Goal: Information Seeking & Learning: Learn about a topic

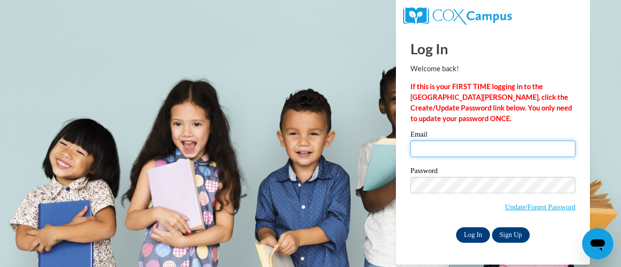
type input "colleen.rux@muskegonorway.org"
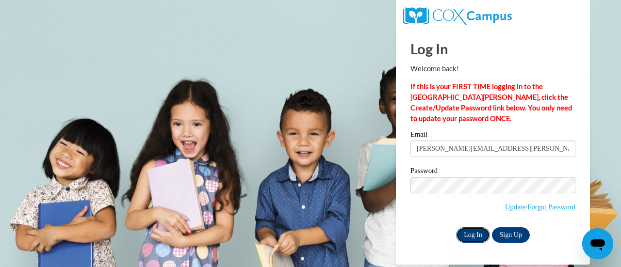
click at [472, 232] on input "Log In" at bounding box center [473, 236] width 34 height 16
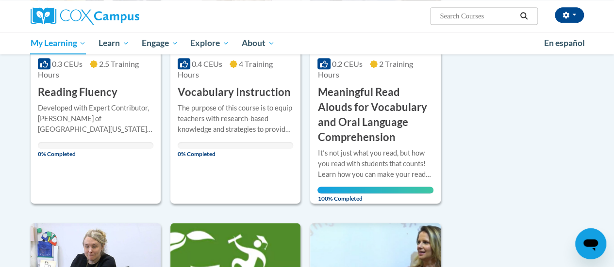
scroll to position [514, 0]
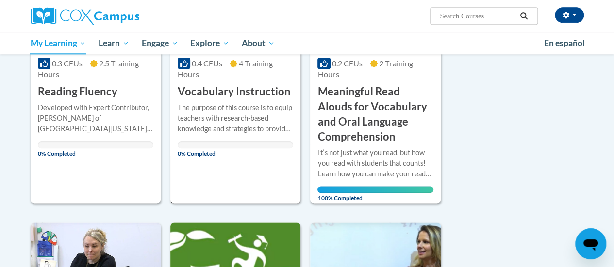
click at [203, 168] on div "Course Category: PK-5 Structured Literacy 0.4 CEUs 4 Training Hours COURSE Voca…" at bounding box center [235, 66] width 130 height 276
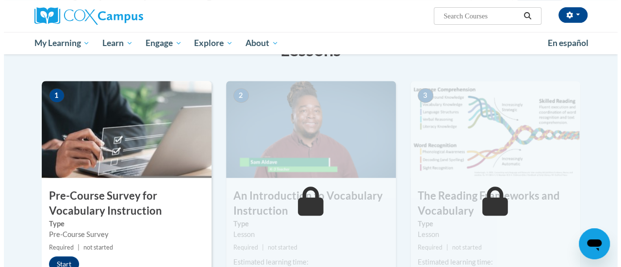
scroll to position [173, 0]
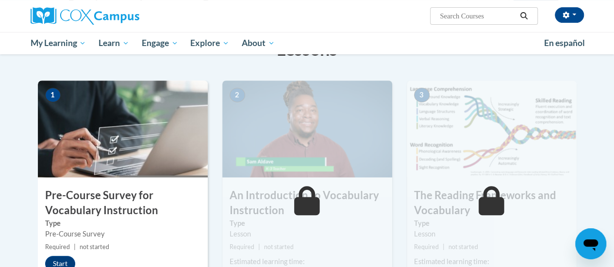
click at [124, 180] on div "1 Pre-Course Survey for Vocabulary Instruction Type Pre-Course Survey Required …" at bounding box center [123, 192] width 170 height 223
click at [61, 261] on button "Start" at bounding box center [60, 264] width 30 height 16
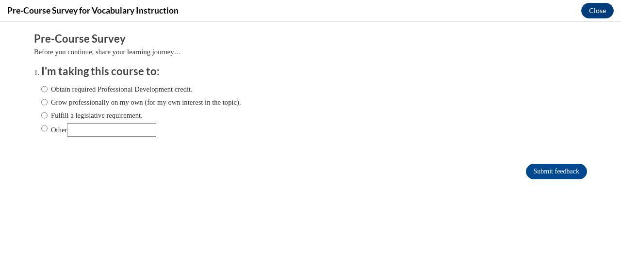
scroll to position [0, 0]
click at [41, 118] on input "Fulfill a legislative requirement." at bounding box center [44, 115] width 6 height 11
radio input "true"
click at [545, 175] on input "Submit feedback" at bounding box center [556, 172] width 61 height 16
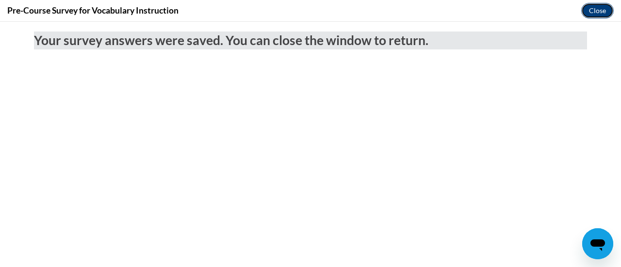
click at [595, 12] on button "Close" at bounding box center [598, 11] width 33 height 16
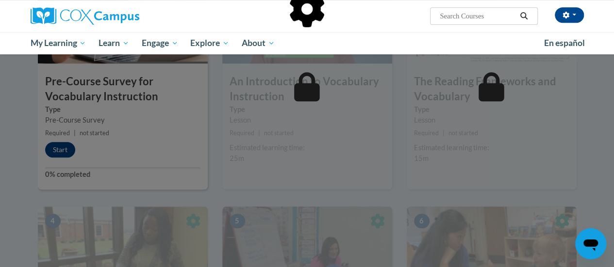
scroll to position [287, 0]
click at [61, 154] on div at bounding box center [307, 133] width 614 height 267
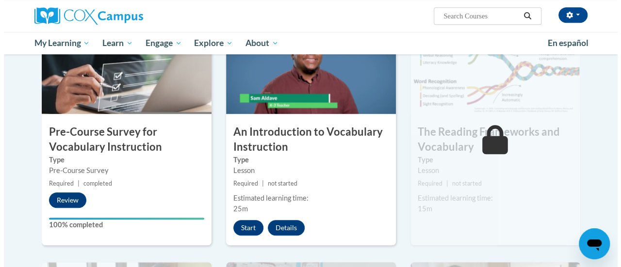
scroll to position [237, 0]
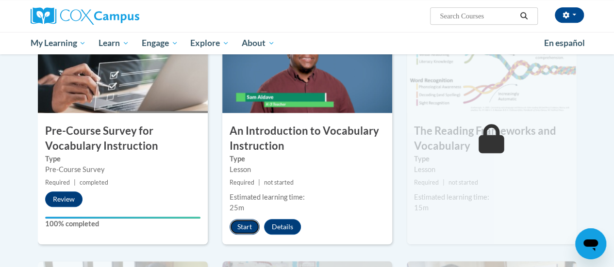
click at [243, 226] on button "Start" at bounding box center [245, 227] width 30 height 16
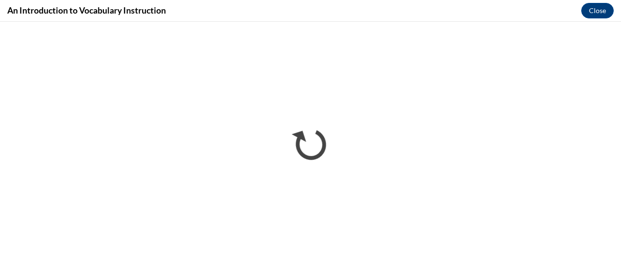
scroll to position [0, 0]
